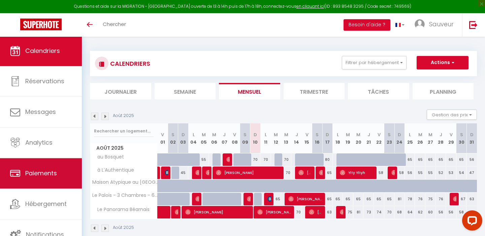
click at [48, 170] on span "Paiements" at bounding box center [41, 173] width 32 height 8
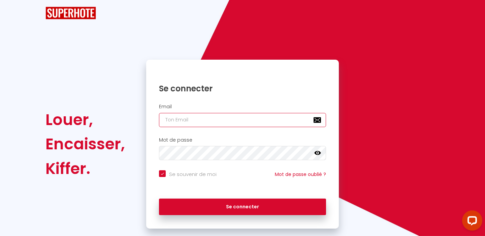
checkbox input "true"
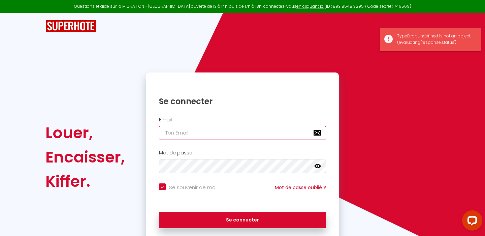
type input "[EMAIL_ADDRESS][DOMAIN_NAME]"
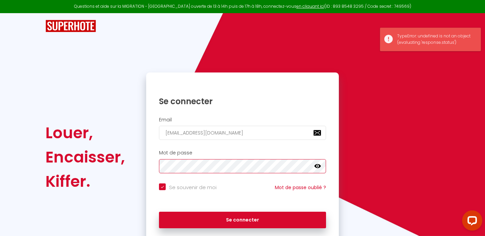
click at [242, 218] on button "Se connecter" at bounding box center [242, 219] width 167 height 17
checkbox input "true"
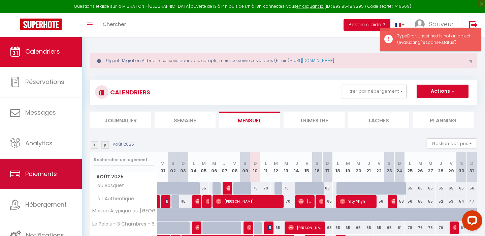
click at [47, 165] on link "Paiements" at bounding box center [41, 174] width 82 height 30
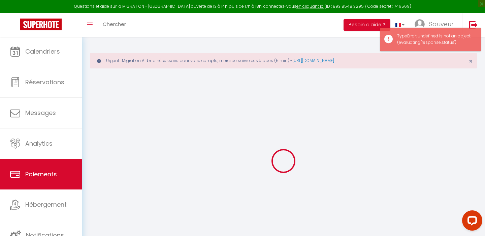
select select "2"
select select "0"
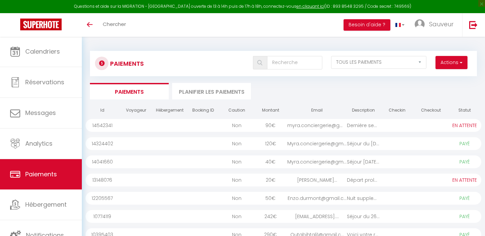
select select "2"
select select "0"
